Goal: Task Accomplishment & Management: Manage account settings

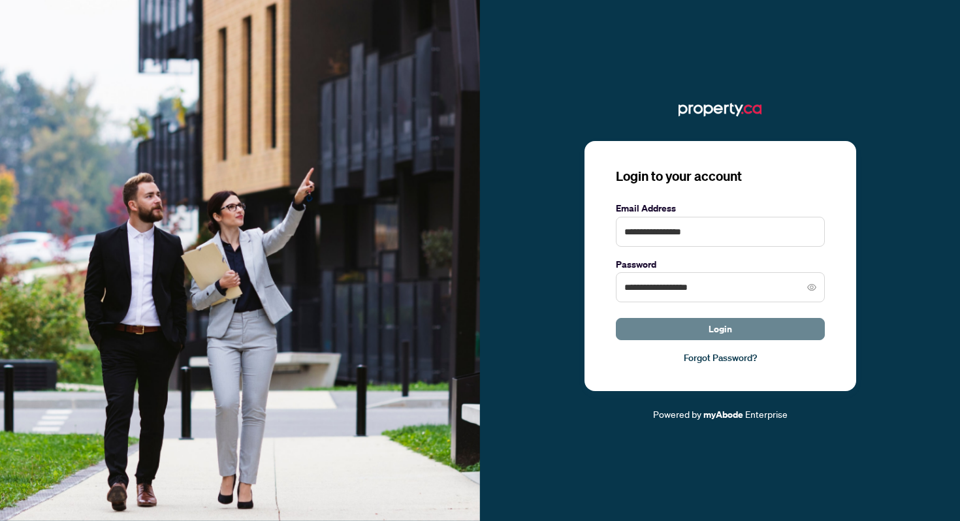
click at [694, 333] on button "Login" at bounding box center [720, 329] width 209 height 22
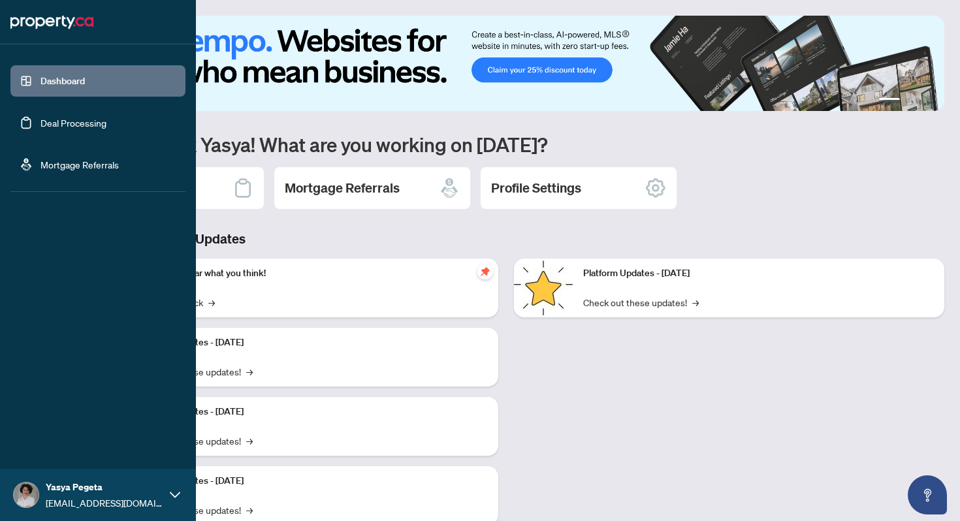
click at [49, 124] on link "Deal Processing" at bounding box center [73, 123] width 66 height 12
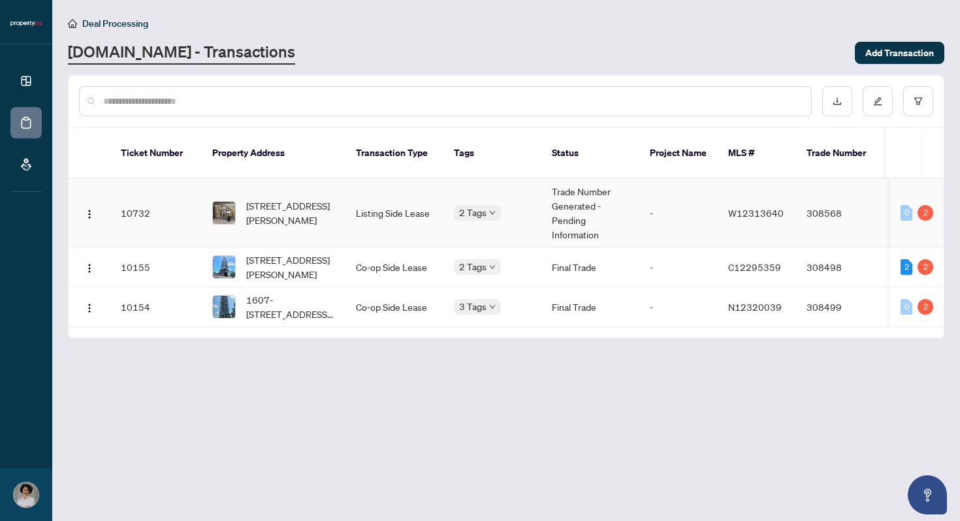
click at [475, 201] on body "Dashboard Deal Processing Mortgage Referrals [GEOGRAPHIC_DATA] Pegeta [EMAIL_AD…" at bounding box center [480, 260] width 960 height 521
click at [933, 199] on td "0 2" at bounding box center [917, 213] width 54 height 69
click at [925, 205] on div "2" at bounding box center [926, 213] width 16 height 16
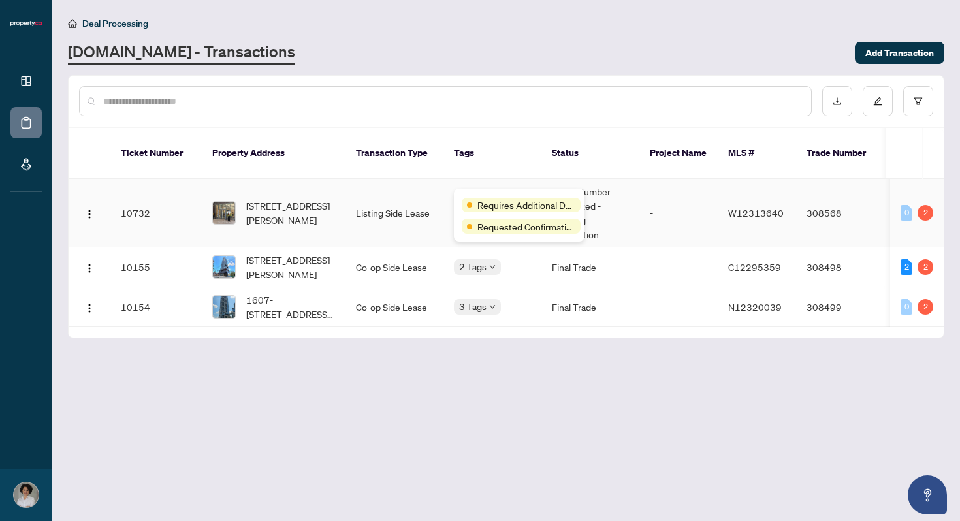
click at [471, 198] on div "Requires Additional Docs" at bounding box center [521, 205] width 119 height 14
click at [473, 205] on div "Requires Additional Docs" at bounding box center [521, 205] width 119 height 14
click at [465, 202] on div "Requires Additional Docs" at bounding box center [521, 205] width 119 height 14
click at [378, 199] on td "Listing Side Lease" at bounding box center [394, 213] width 98 height 69
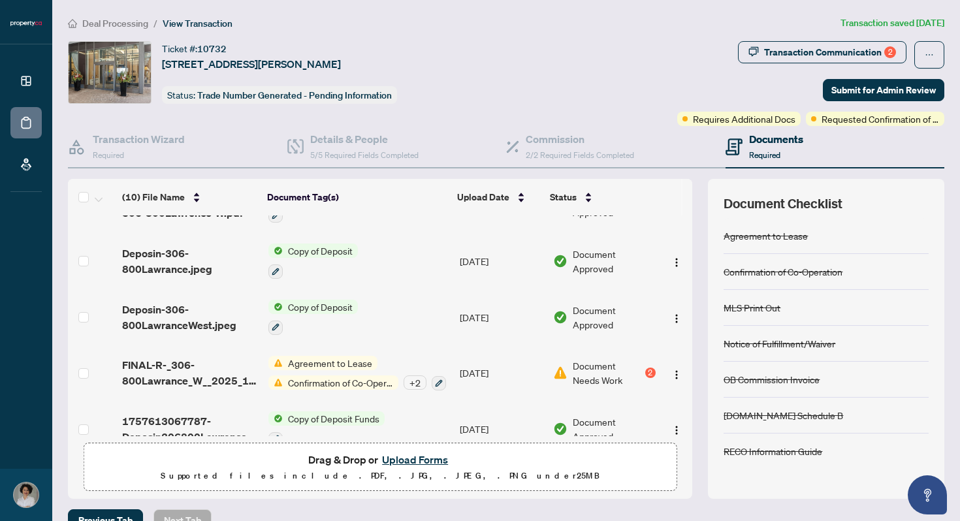
scroll to position [326, 0]
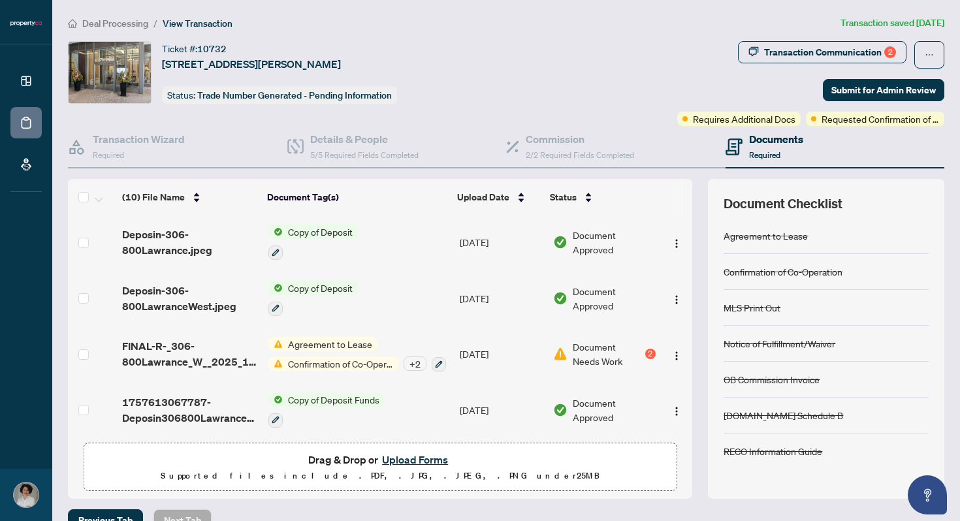
click at [295, 340] on span "Agreement to Lease" at bounding box center [330, 344] width 95 height 14
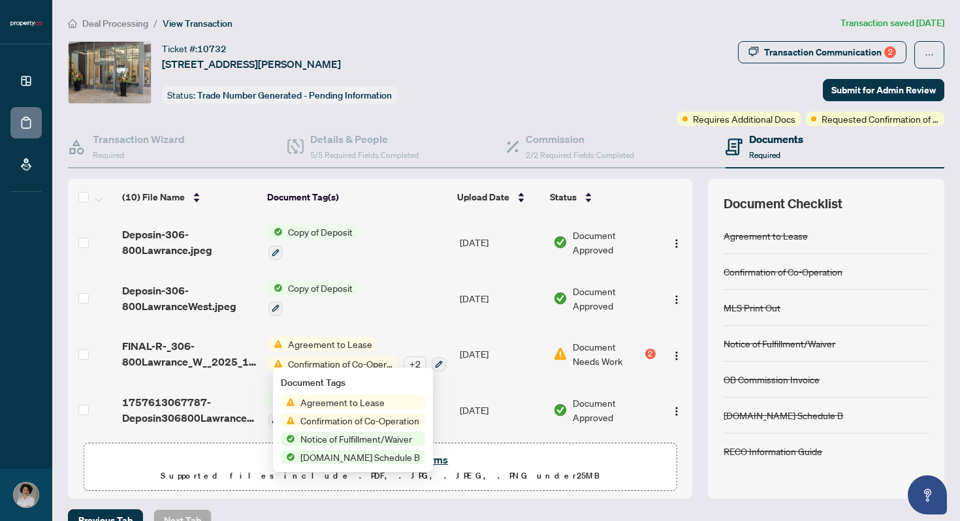
click at [306, 357] on span "Confirmation of Co-Operation" at bounding box center [341, 364] width 116 height 14
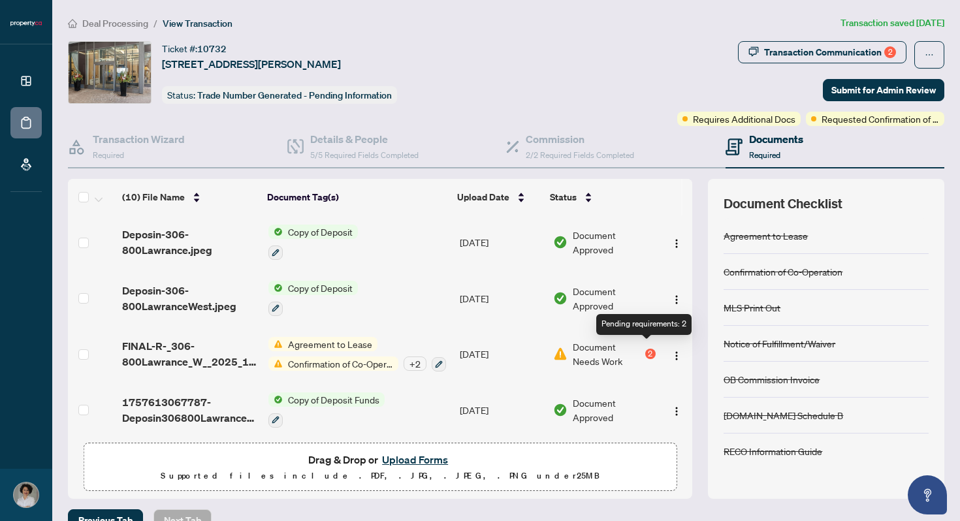
click at [645, 349] on div "2" at bounding box center [650, 354] width 10 height 10
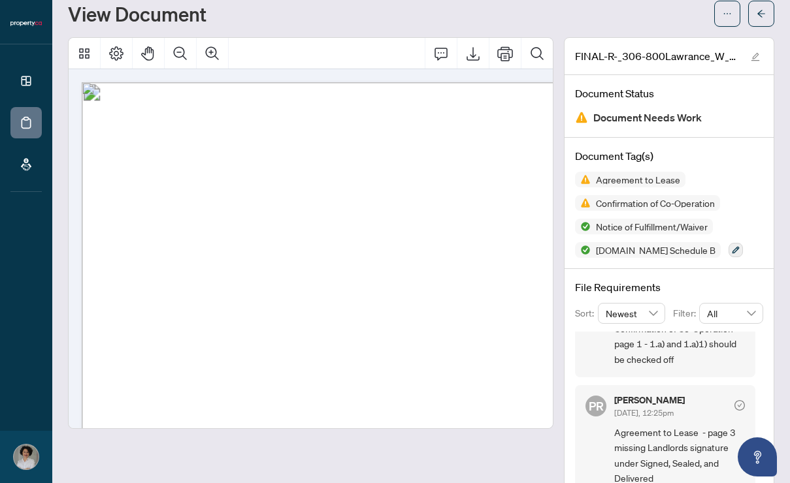
scroll to position [40, 0]
